Goal: Browse casually

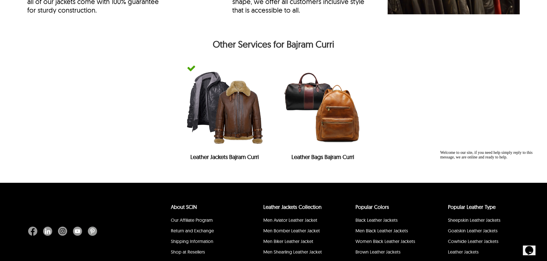
click at [455, 155] on div "Welcome to our site, if you need help simply reply to this message, we are onli…" at bounding box center [491, 155] width 103 height 9
click at [47, 143] on section "Leather Jackets Bajram Curri Leather Bags Bajram Curri" at bounding box center [273, 114] width 492 height 111
click at [55, 143] on section "Leather Jackets Bajram Curri Leather Bags Bajram Curri" at bounding box center [273, 114] width 492 height 111
click at [208, 151] on img at bounding box center [224, 107] width 87 height 87
click at [230, 151] on img at bounding box center [224, 107] width 87 height 87
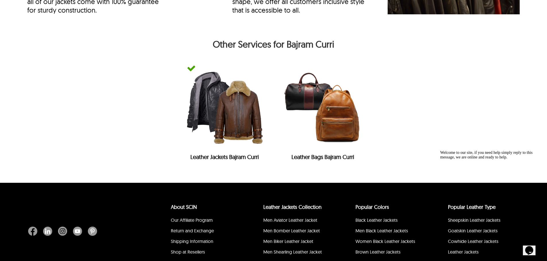
click at [230, 151] on img at bounding box center [224, 107] width 87 height 87
click at [306, 151] on img at bounding box center [322, 107] width 87 height 87
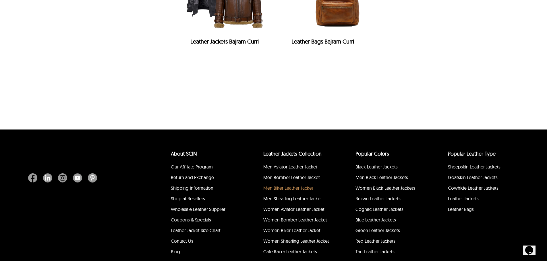
click at [306, 129] on div "Home › undefined undefined Other Services for Bajram Curri Leather Jackets Bajr…" at bounding box center [273, 18] width 547 height 222
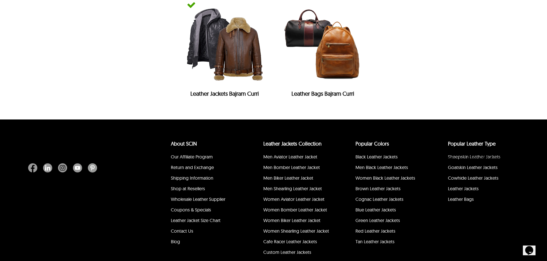
scroll to position [2547, 0]
